Goal: Information Seeking & Learning: Find specific page/section

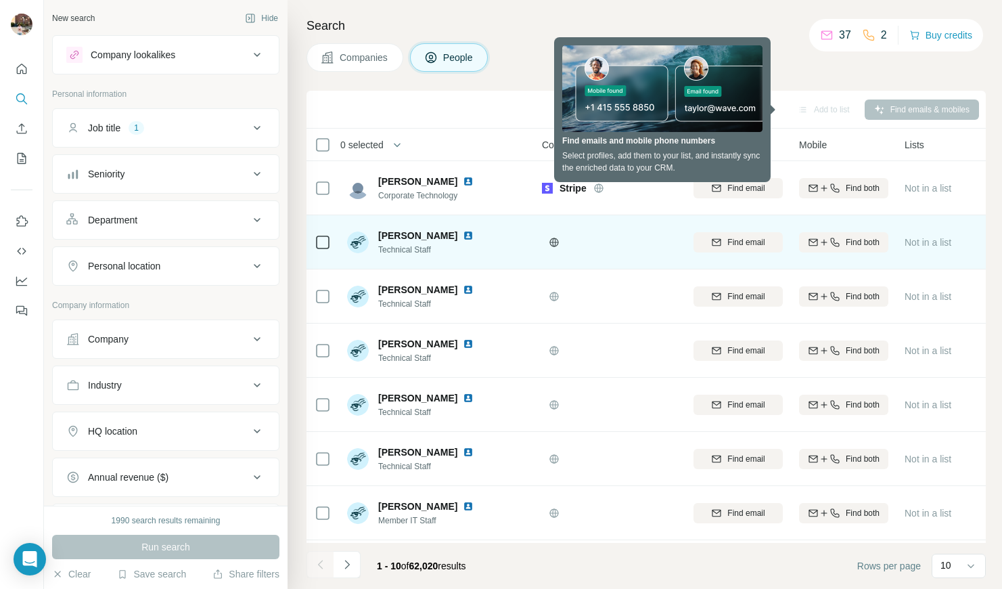
click at [437, 244] on span "Technical Staff" at bounding box center [434, 250] width 112 height 12
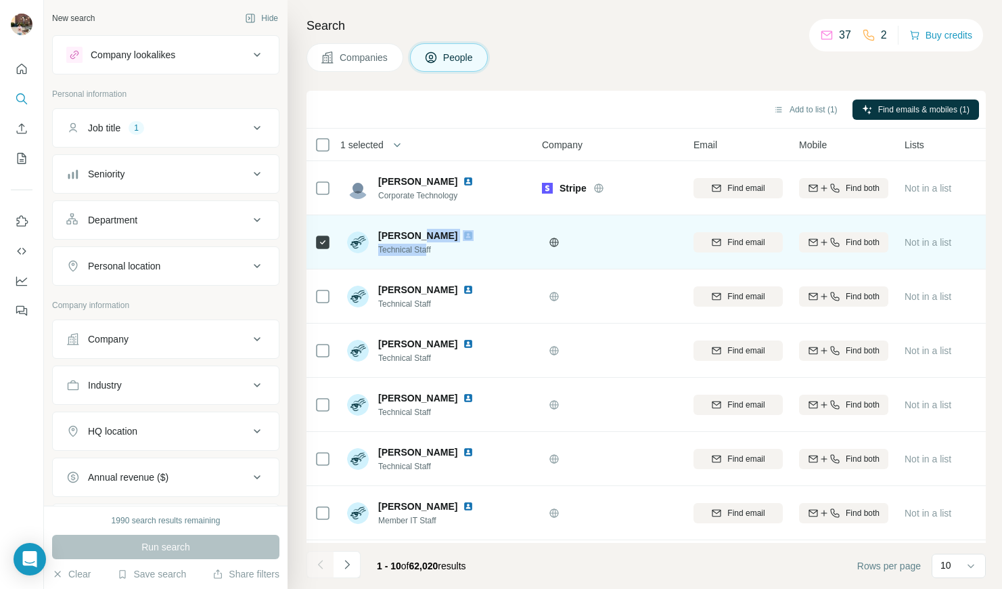
drag, startPoint x: 419, startPoint y: 231, endPoint x: 429, endPoint y: 263, distance: 34.0
click at [429, 263] on td "[PERSON_NAME] Technical Staff" at bounding box center [437, 242] width 196 height 54
click at [484, 241] on div "[PERSON_NAME] Technical Staff" at bounding box center [437, 241] width 180 height 37
click at [491, 251] on div "[PERSON_NAME] Technical Staff" at bounding box center [437, 241] width 180 height 37
click at [557, 240] on div at bounding box center [570, 242] width 43 height 11
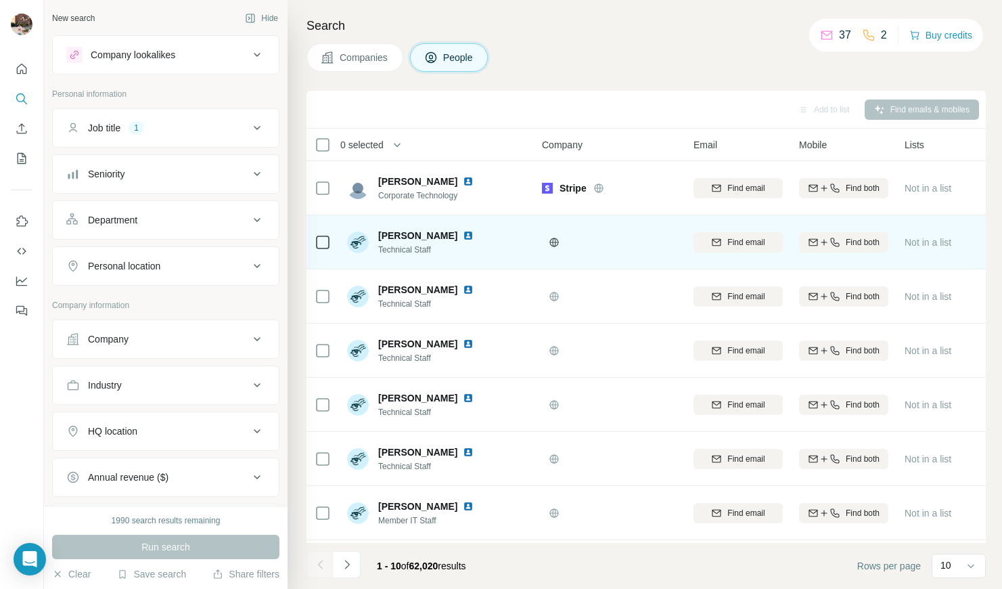
click at [557, 240] on icon at bounding box center [554, 242] width 11 height 11
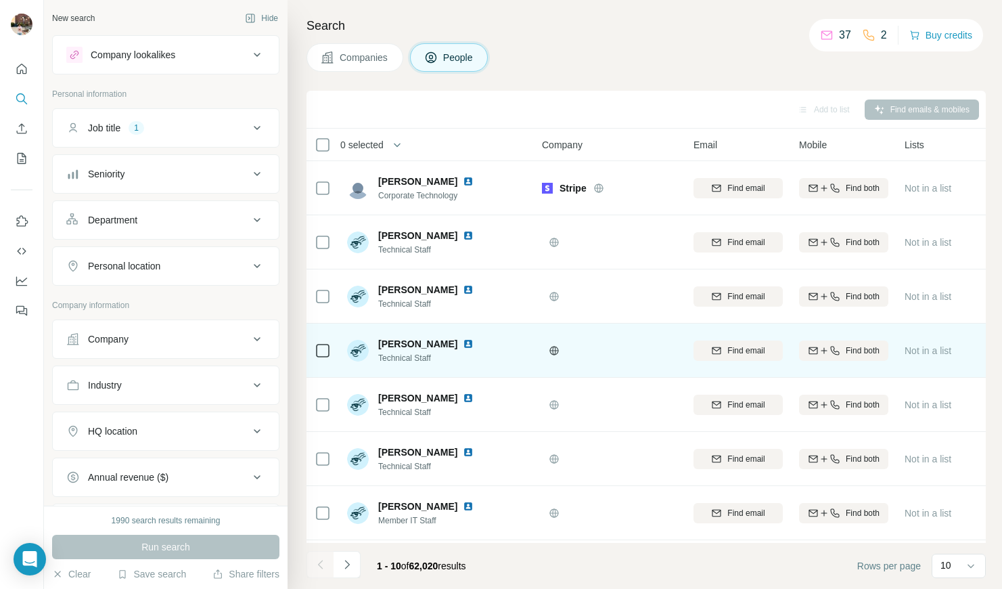
scroll to position [166, 0]
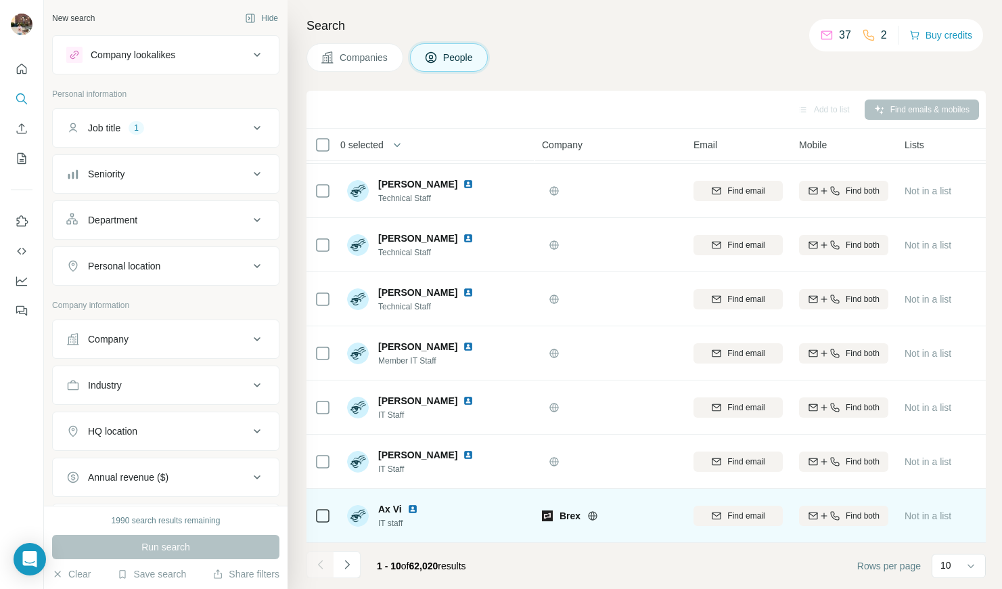
click at [551, 510] on img at bounding box center [547, 515] width 11 height 11
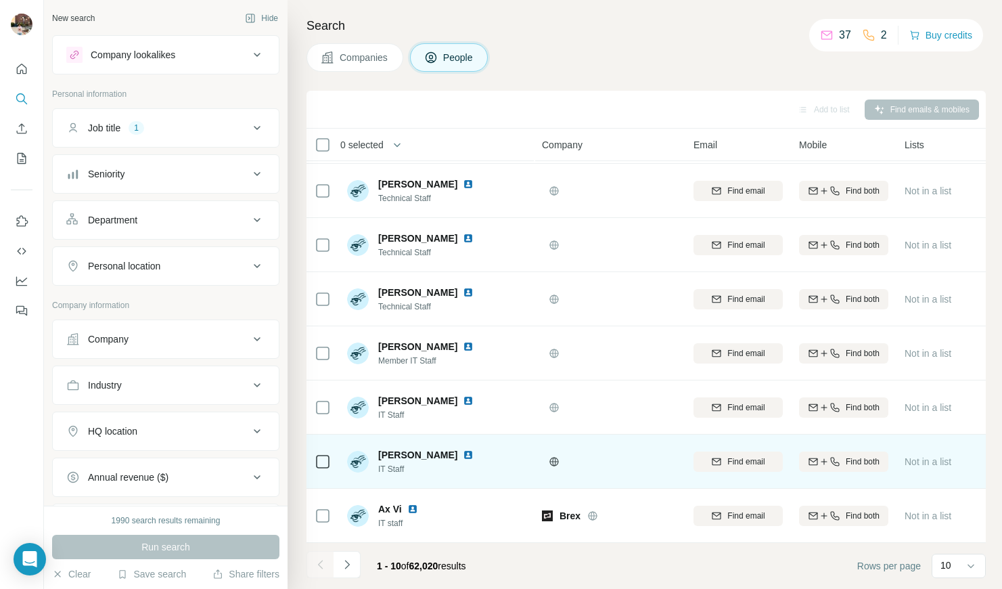
click at [551, 456] on icon at bounding box center [554, 461] width 11 height 11
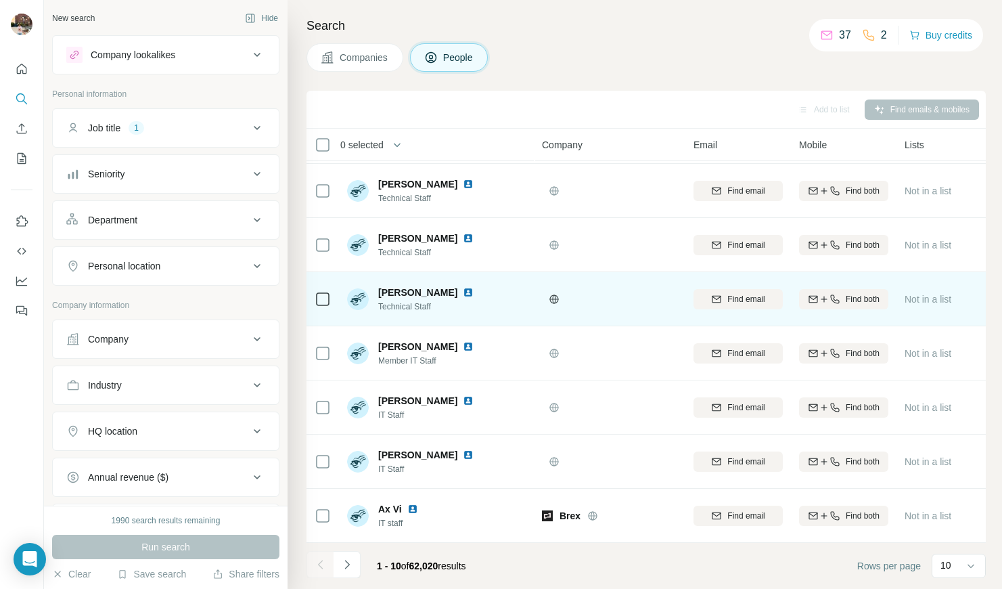
scroll to position [0, 0]
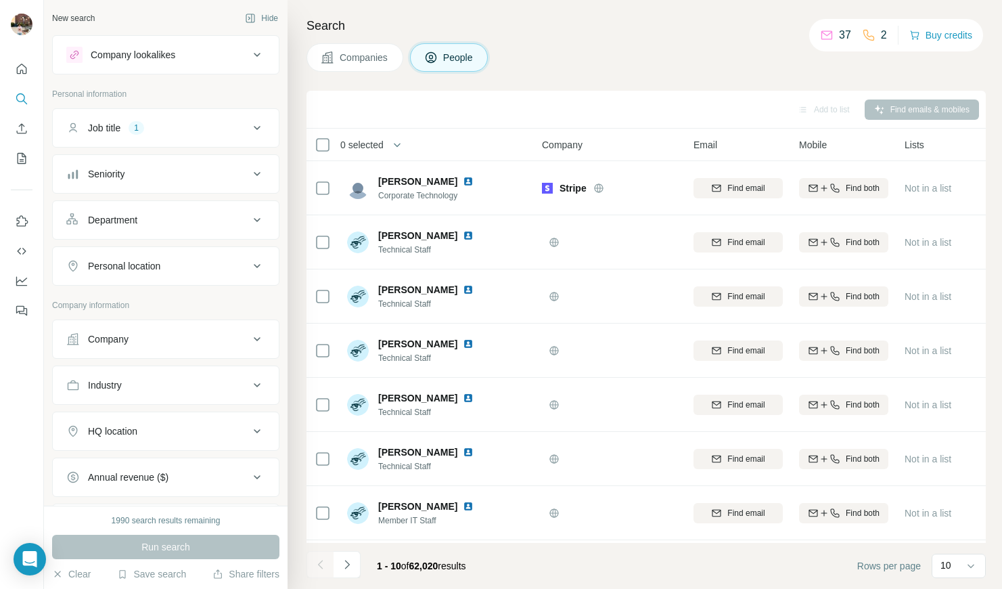
click at [823, 38] on icon at bounding box center [827, 35] width 14 height 14
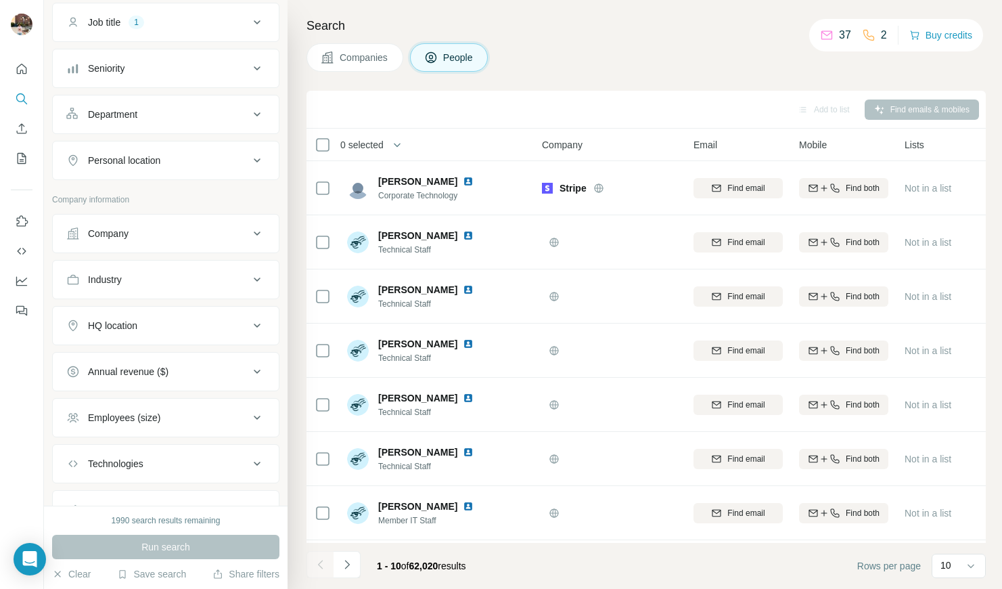
scroll to position [167, 0]
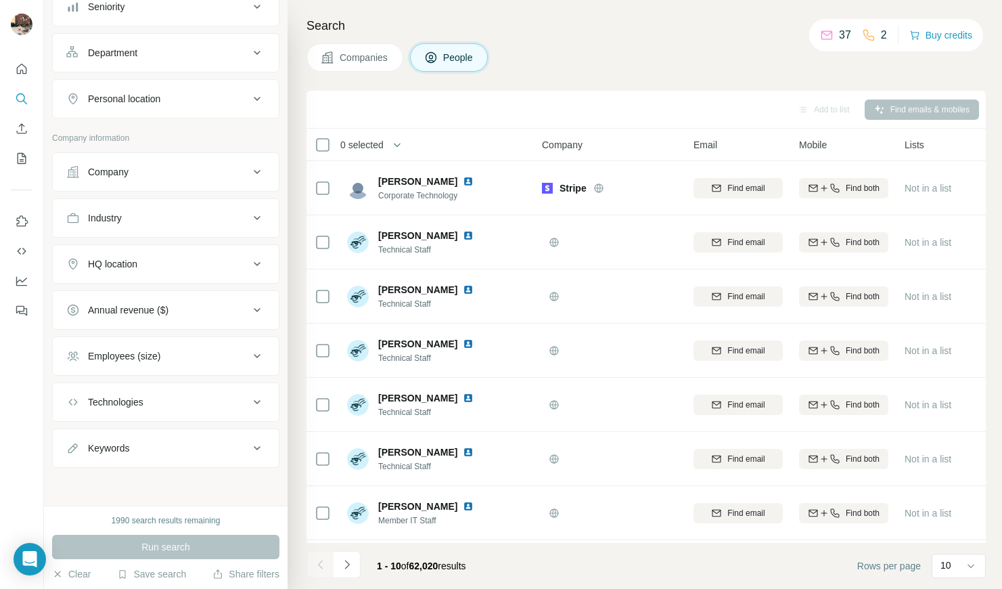
click at [158, 393] on button "Technologies" at bounding box center [166, 402] width 226 height 32
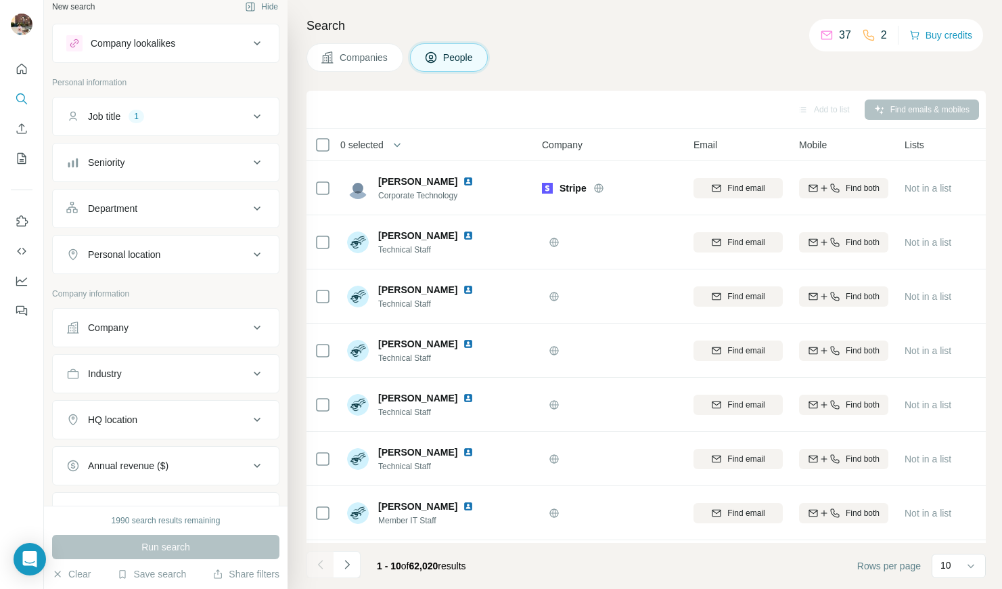
scroll to position [0, 0]
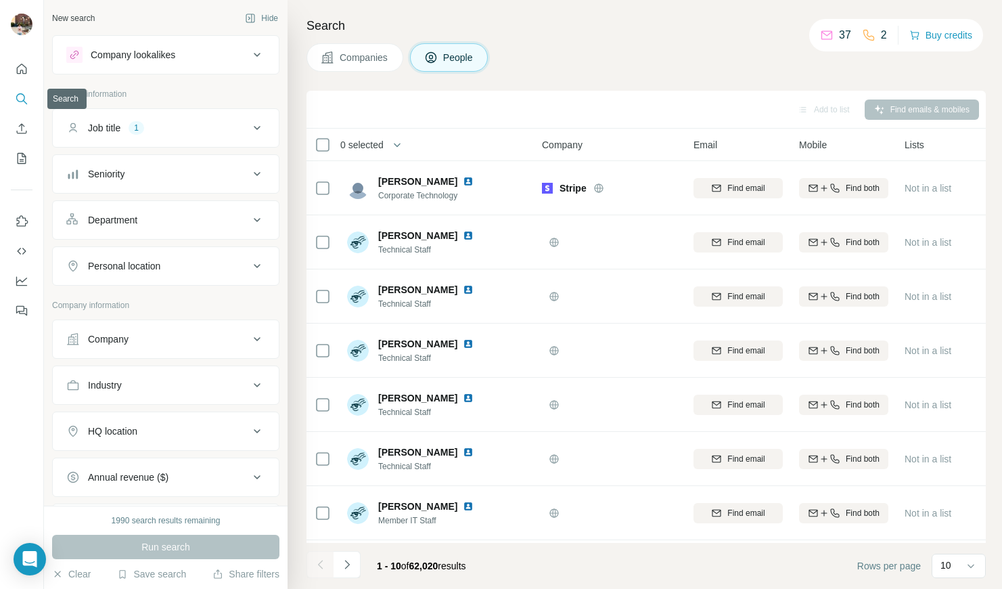
click at [24, 101] on icon "Search" at bounding box center [25, 102] width 4 height 4
click at [21, 79] on button "Quick start" at bounding box center [22, 69] width 22 height 24
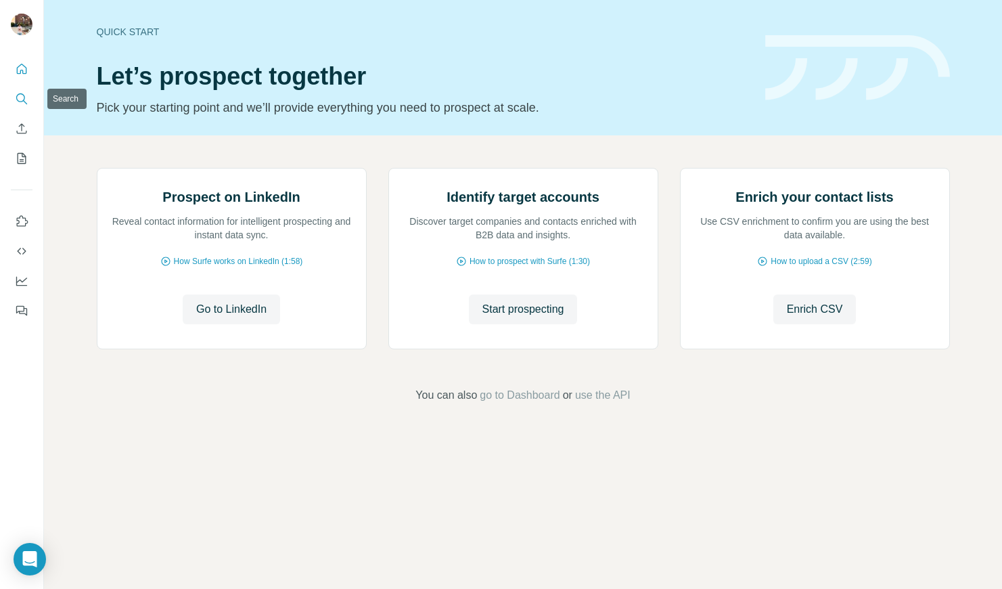
click at [27, 99] on icon "Search" at bounding box center [22, 99] width 14 height 14
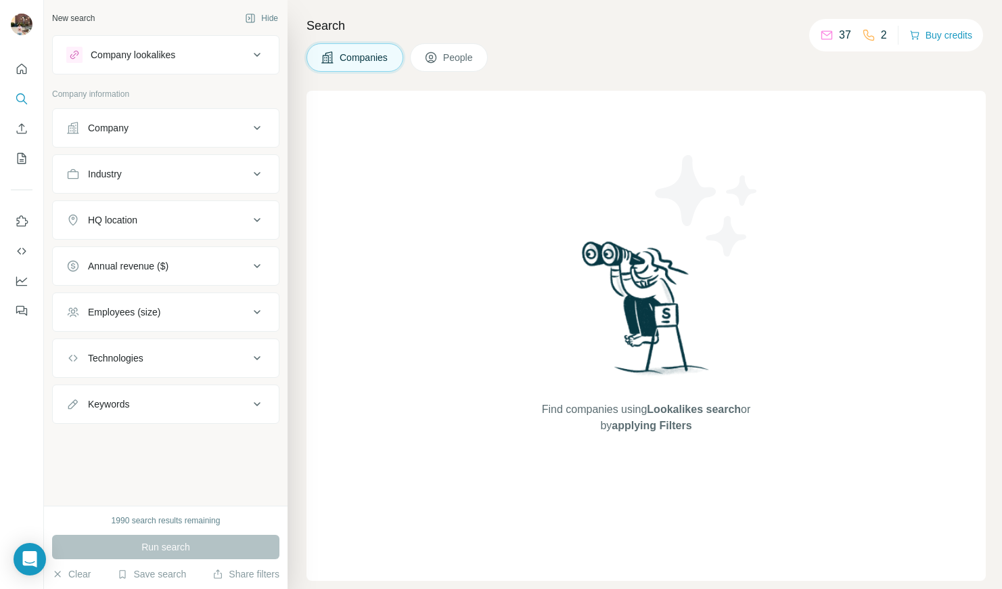
click at [227, 313] on div "Employees (size)" at bounding box center [157, 312] width 183 height 14
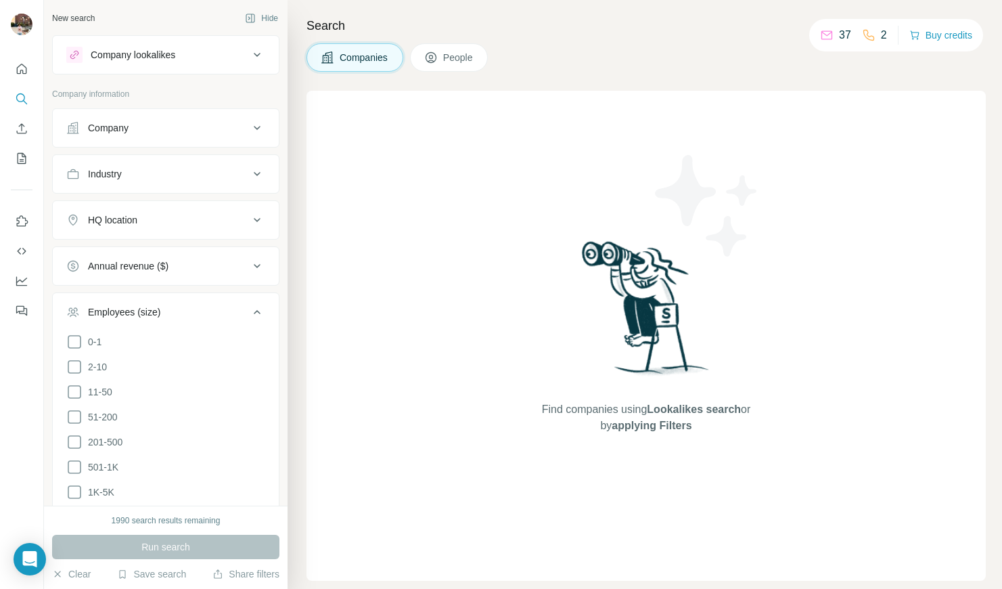
click at [227, 313] on div "Employees (size)" at bounding box center [157, 312] width 183 height 14
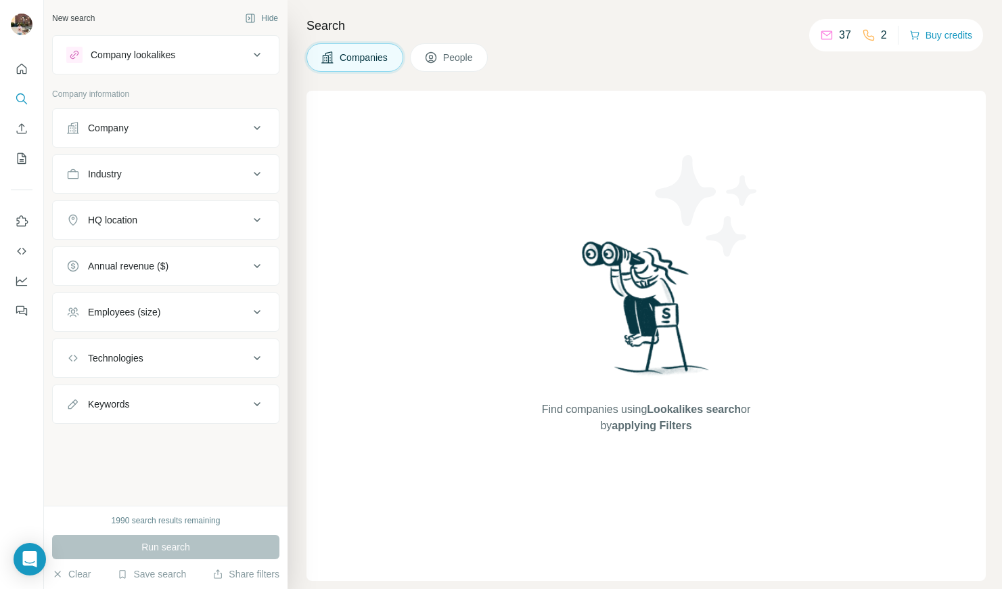
click at [208, 357] on div "Technologies" at bounding box center [157, 358] width 183 height 14
click at [217, 424] on div "New search Hide Company lookalikes Company information Company Industry HQ loca…" at bounding box center [166, 253] width 244 height 506
click at [182, 133] on div "Company" at bounding box center [157, 128] width 183 height 14
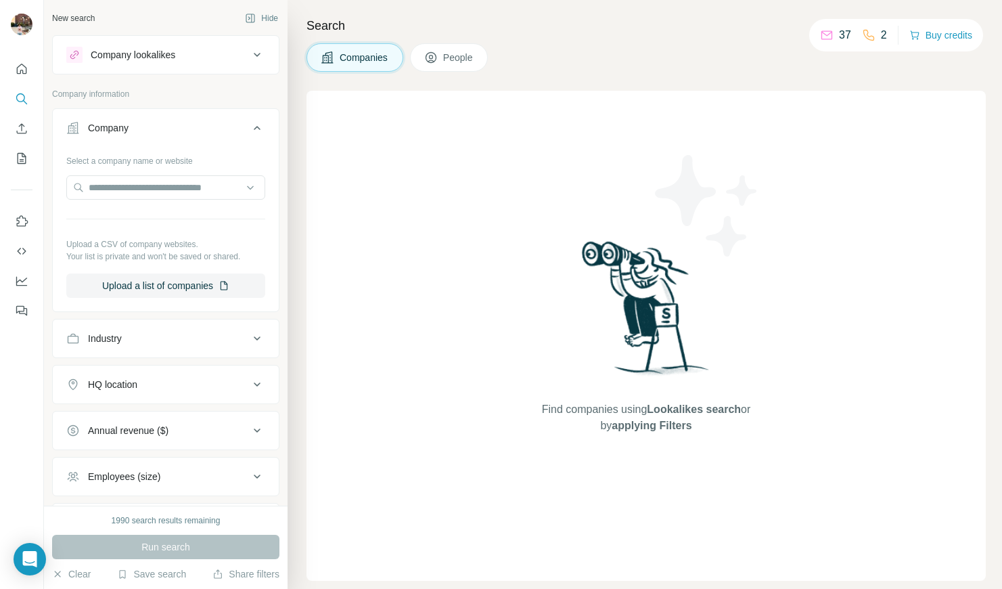
click at [185, 320] on div "Industry" at bounding box center [165, 338] width 227 height 39
click at [249, 336] on icon at bounding box center [257, 338] width 16 height 16
